Goal: Information Seeking & Learning: Learn about a topic

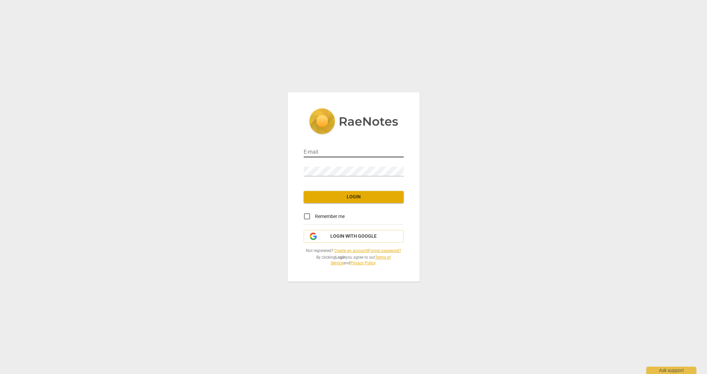
click at [339, 153] on input "email" at bounding box center [354, 153] width 100 height 10
click at [441, 157] on div "E-mail Password Login Remember me Login with Google Not registered? Create an a…" at bounding box center [353, 187] width 707 height 374
click at [342, 154] on input "email" at bounding box center [354, 153] width 100 height 10
type input "[PERSON_NAME][EMAIL_ADDRESS][PERSON_NAME][DOMAIN_NAME]"
drag, startPoint x: 330, startPoint y: 218, endPoint x: 351, endPoint y: 205, distance: 24.7
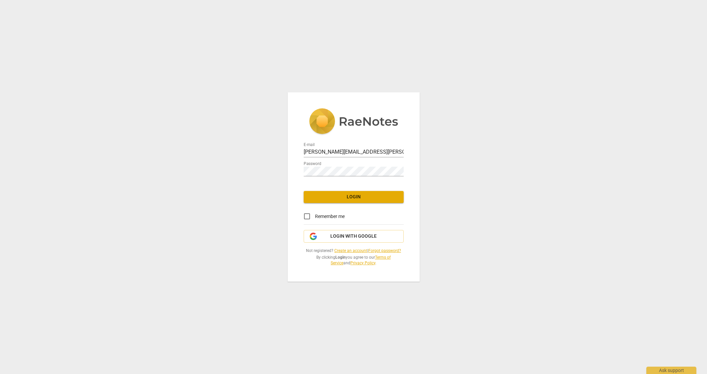
click at [330, 217] on span "Remember me" at bounding box center [330, 216] width 30 height 7
click at [315, 217] on input "Remember me" at bounding box center [307, 216] width 16 height 16
checkbox input "true"
click at [362, 197] on span "Login" at bounding box center [353, 197] width 89 height 7
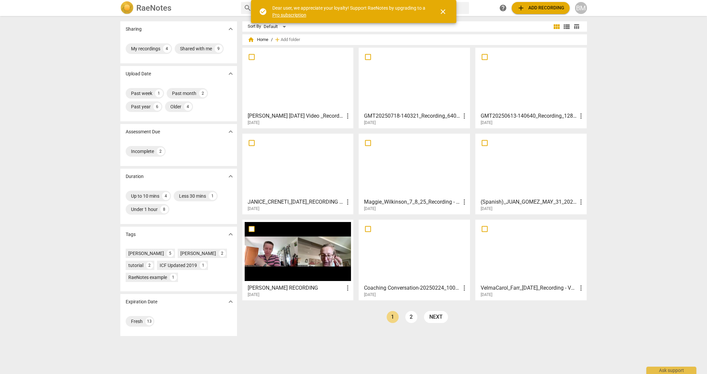
click at [430, 87] on div at bounding box center [414, 79] width 107 height 59
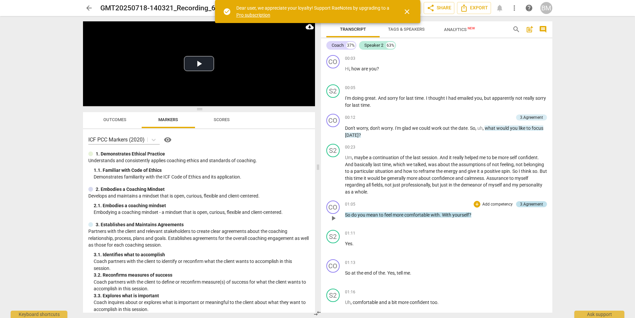
click at [528, 204] on div "3.Agreement" at bounding box center [531, 204] width 23 height 6
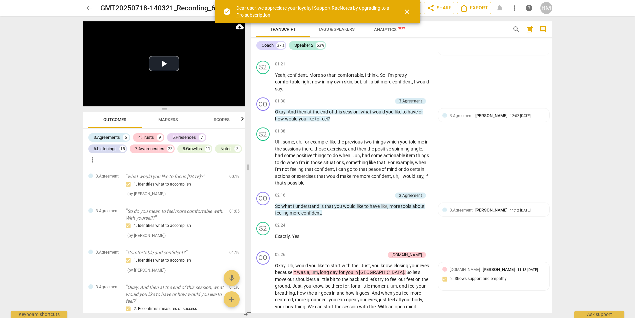
scroll to position [296, 0]
click at [411, 194] on div "3.Agreement" at bounding box center [410, 195] width 23 height 6
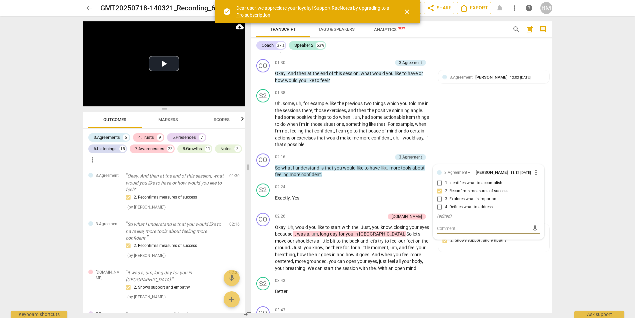
scroll to position [333, 0]
click at [417, 217] on div "[DOMAIN_NAME]" at bounding box center [407, 217] width 30 height 6
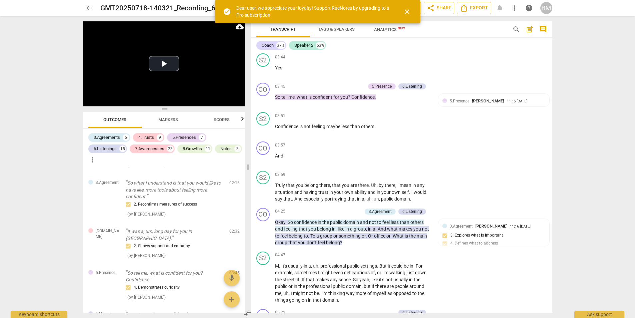
scroll to position [616, 0]
click at [411, 211] on div "6.Listening" at bounding box center [413, 211] width 20 height 6
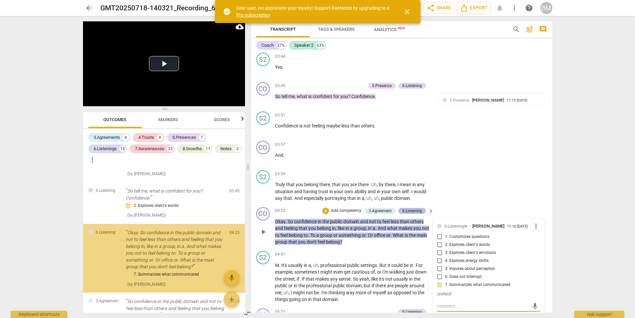
scroll to position [288, 0]
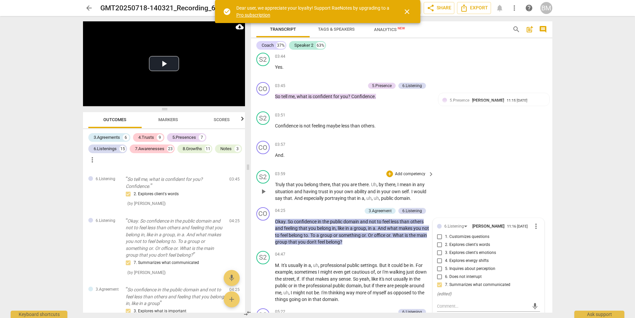
click at [451, 193] on div "S2 play_arrow pause 03:59 + Add competency keyboard_arrow_right Truly that you …" at bounding box center [402, 185] width 302 height 37
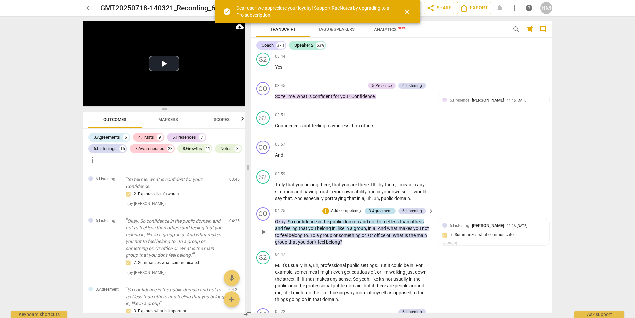
click at [383, 210] on div "3.Agreement" at bounding box center [380, 211] width 23 height 6
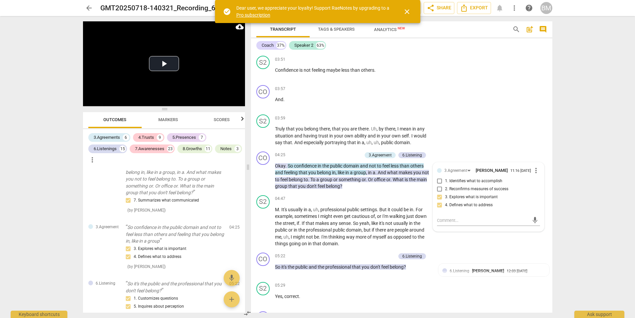
scroll to position [697, 0]
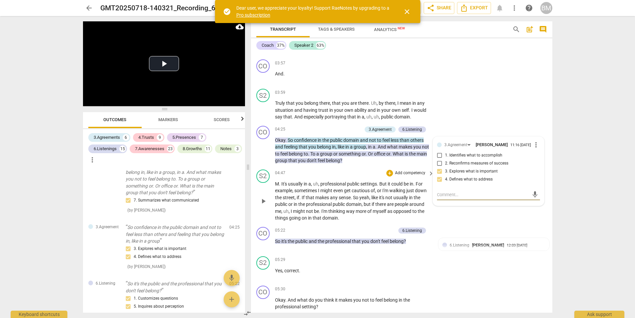
click at [507, 214] on div "S2 play_arrow pause 04:47 + Add competency keyboard_arrow_right M . It's usuall…" at bounding box center [402, 195] width 302 height 57
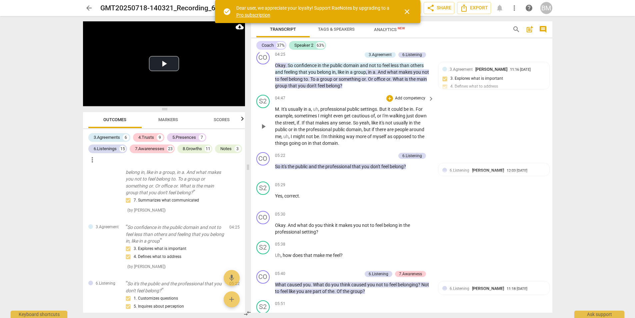
scroll to position [782, 0]
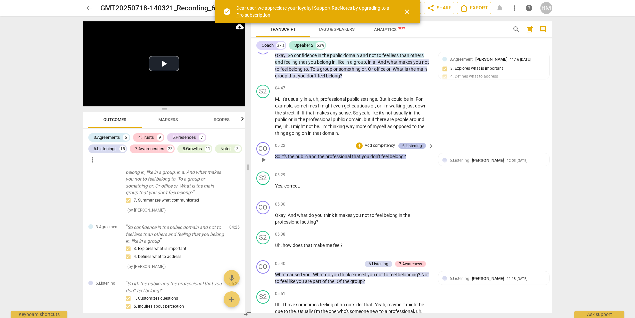
click at [414, 146] on div "6.Listening" at bounding box center [413, 146] width 20 height 6
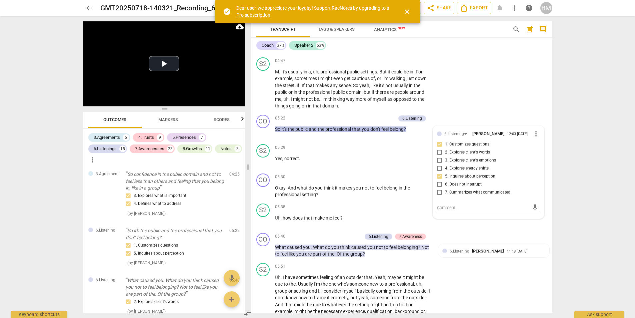
scroll to position [822, 0]
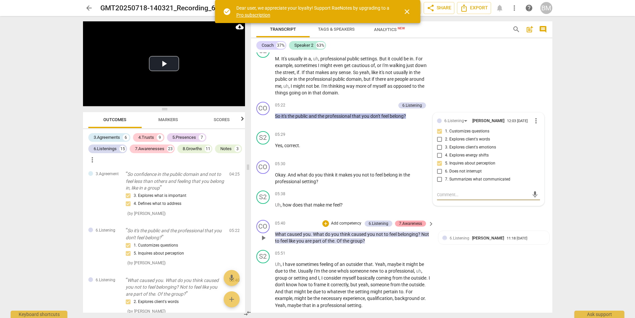
click at [417, 223] on div "7.Awareness" at bounding box center [410, 223] width 23 height 6
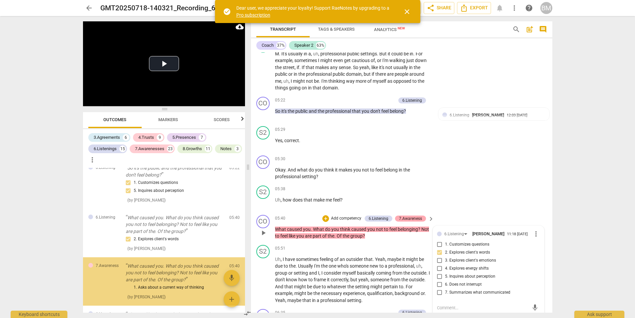
scroll to position [501, 0]
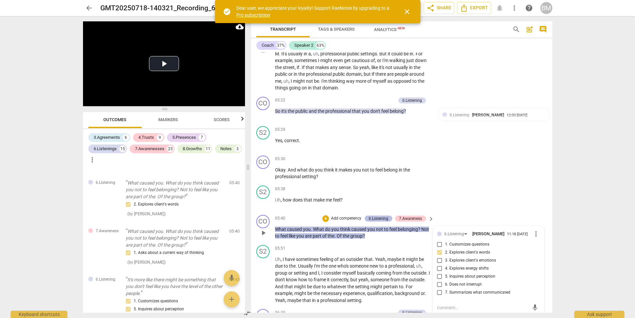
click at [377, 219] on div "6.Listening" at bounding box center [379, 218] width 20 height 6
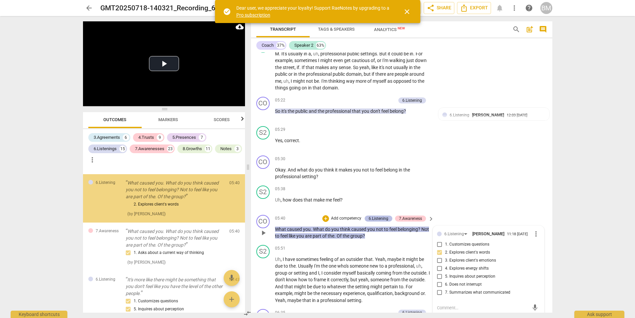
scroll to position [452, 0]
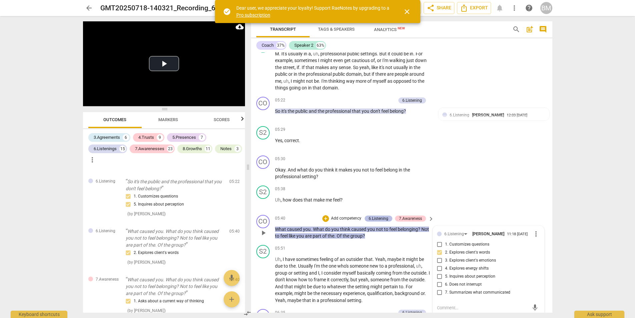
click at [377, 219] on div "6.Listening" at bounding box center [379, 218] width 20 height 6
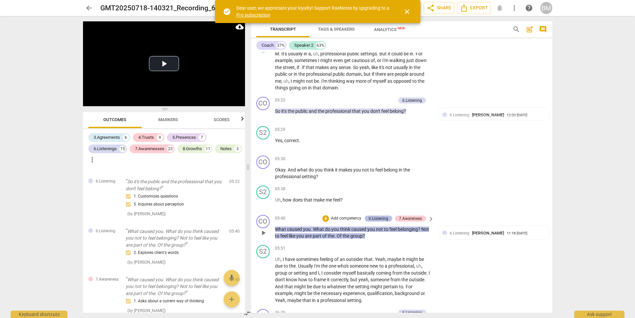
click at [378, 218] on div "6.Listening" at bounding box center [379, 218] width 20 height 6
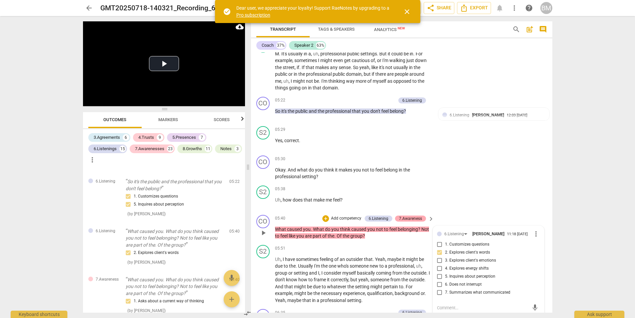
click at [411, 218] on div "7.Awareness" at bounding box center [410, 218] width 23 height 6
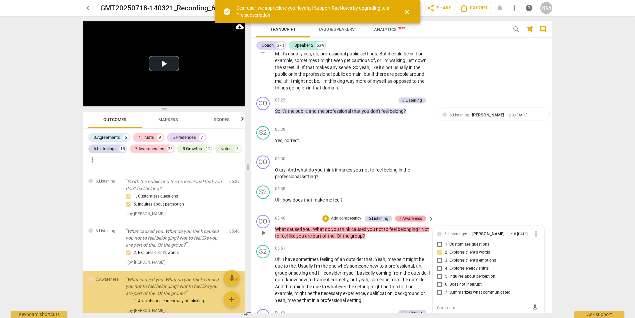
scroll to position [501, 0]
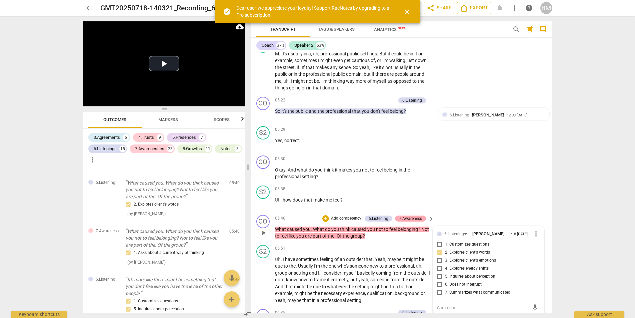
click at [411, 218] on div "7.Awareness" at bounding box center [410, 218] width 23 height 6
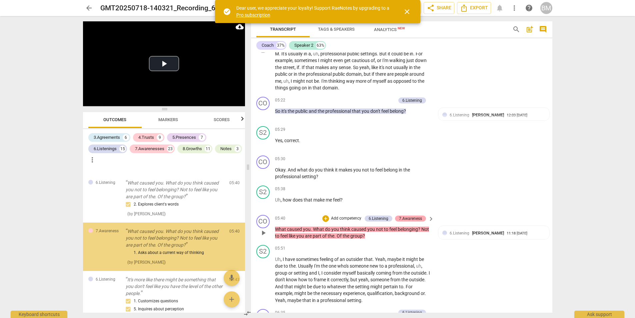
click at [411, 218] on div "7.Awareness" at bounding box center [410, 218] width 23 height 6
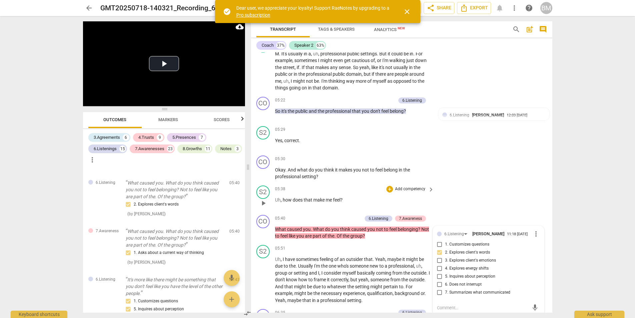
click at [451, 202] on div "S2 play_arrow pause 05:38 + Add competency keyboard_arrow_right Uh , how does t…" at bounding box center [402, 197] width 302 height 29
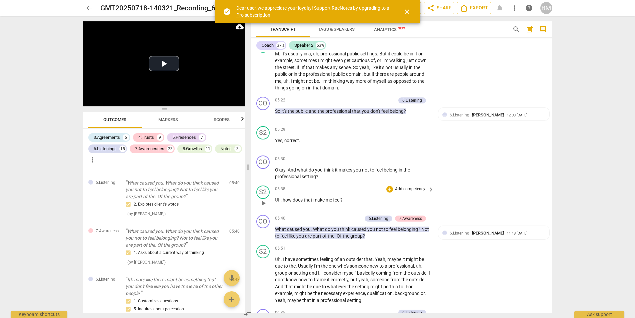
click at [524, 205] on div "S2 play_arrow pause 05:38 + Add competency keyboard_arrow_right Uh , how does t…" at bounding box center [402, 197] width 302 height 29
click at [512, 198] on div "S2 play_arrow pause 05:38 + Add competency keyboard_arrow_right Uh , how does t…" at bounding box center [402, 197] width 302 height 29
click at [430, 218] on span "keyboard_arrow_right" at bounding box center [431, 219] width 8 height 8
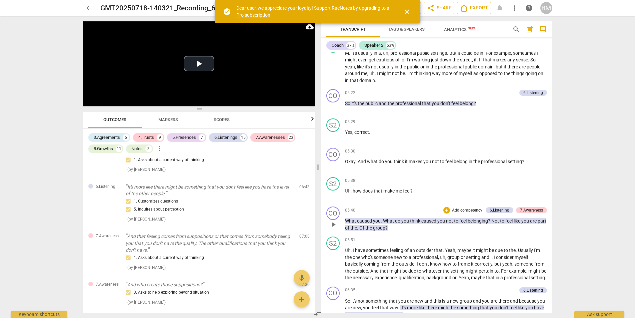
scroll to position [439, 0]
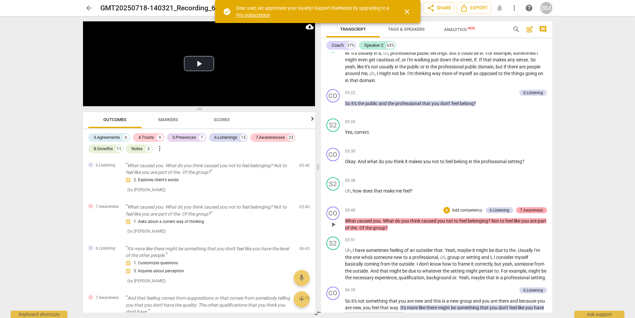
click at [537, 210] on div "7.Awareness" at bounding box center [531, 210] width 23 height 6
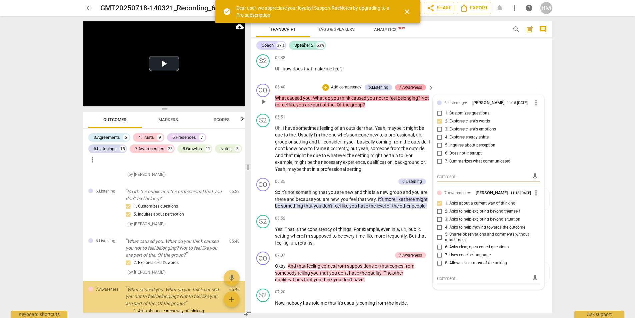
scroll to position [423, 0]
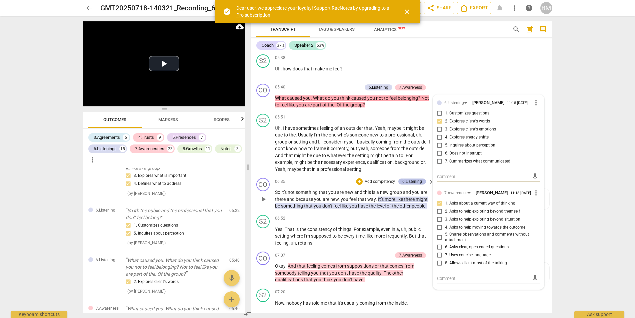
click at [412, 182] on div "6.Listening" at bounding box center [413, 181] width 20 height 6
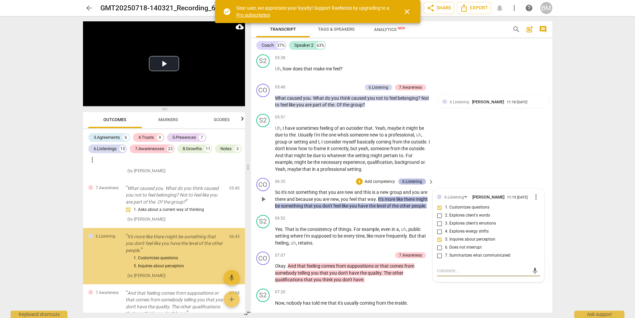
scroll to position [553, 0]
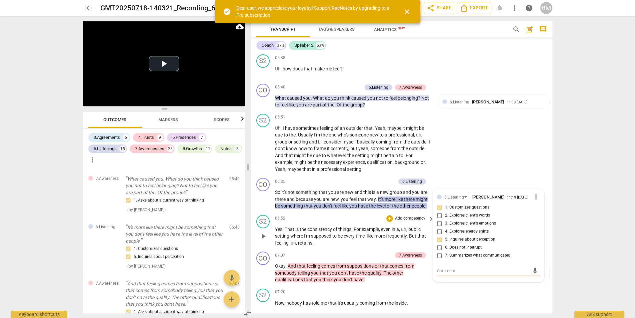
click at [356, 246] on p "Yes . That is the consistency of things . For example , even in a , uh , public…" at bounding box center [353, 236] width 156 height 21
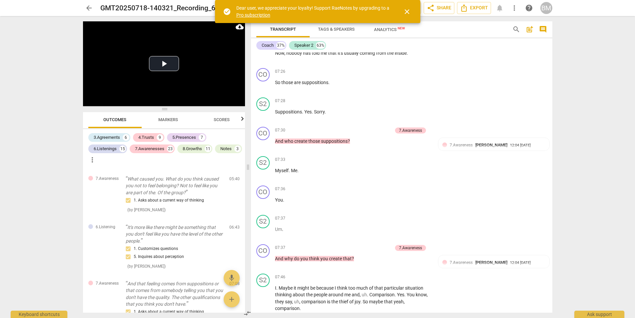
scroll to position [1210, 0]
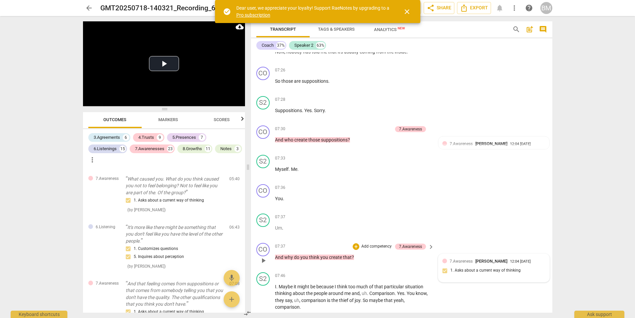
click at [480, 261] on span "[PERSON_NAME]" at bounding box center [492, 260] width 32 height 5
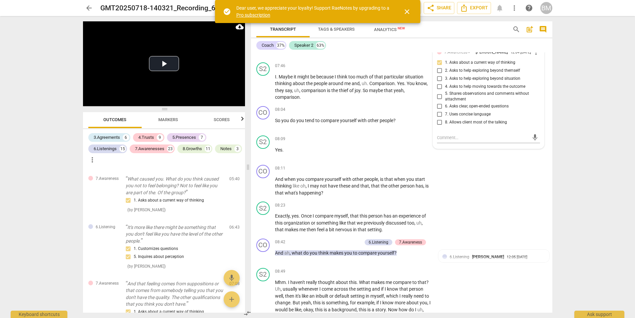
scroll to position [1420, 0]
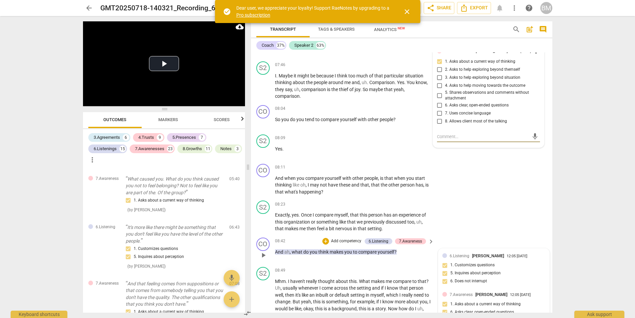
click at [481, 255] on span "[PERSON_NAME]" at bounding box center [488, 255] width 32 height 5
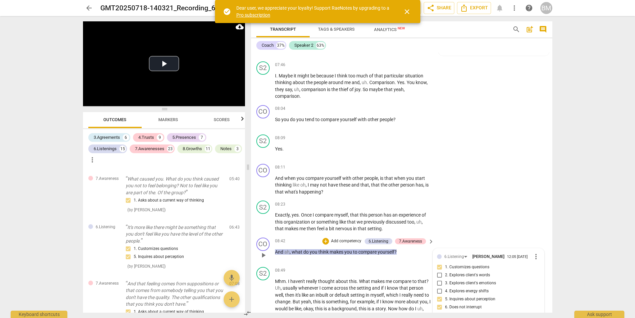
scroll to position [1571, 0]
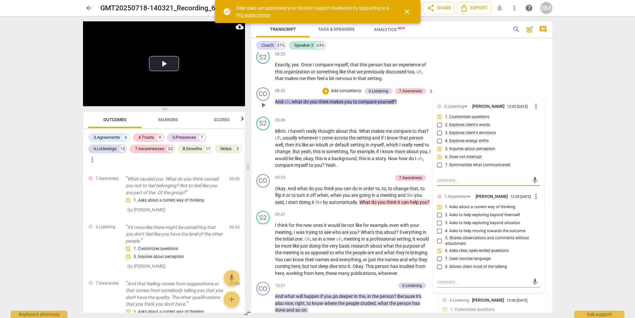
click at [395, 103] on span "?" at bounding box center [396, 101] width 2 height 5
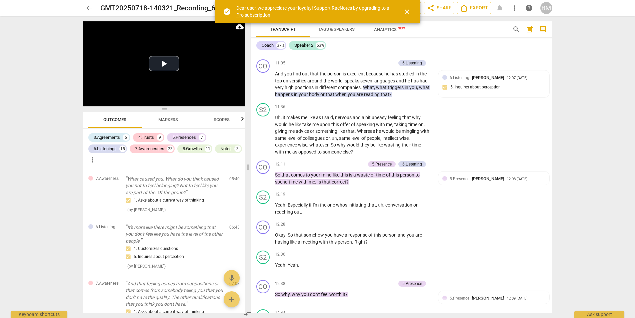
scroll to position [1925, 0]
